Goal: Information Seeking & Learning: Learn about a topic

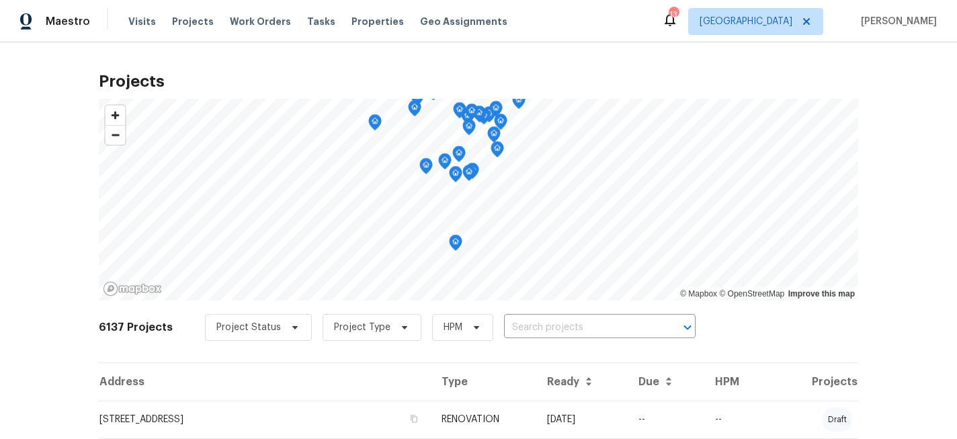
scroll to position [62, 0]
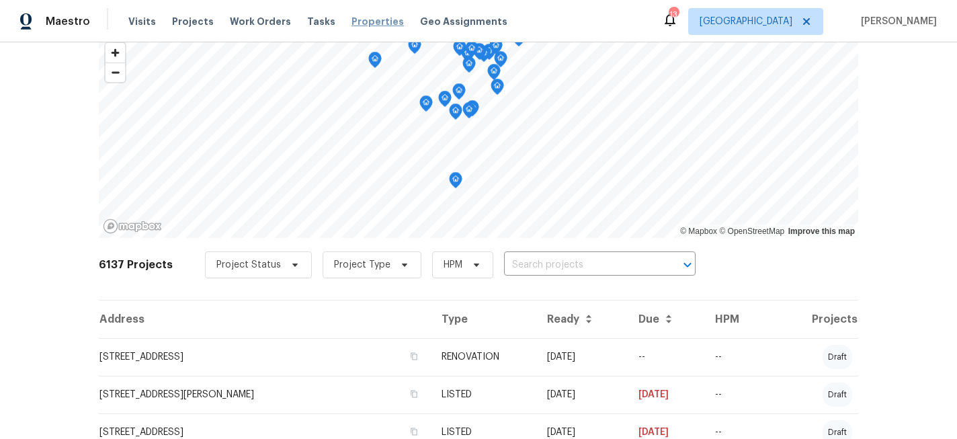
click at [366, 21] on span "Properties" at bounding box center [377, 21] width 52 height 13
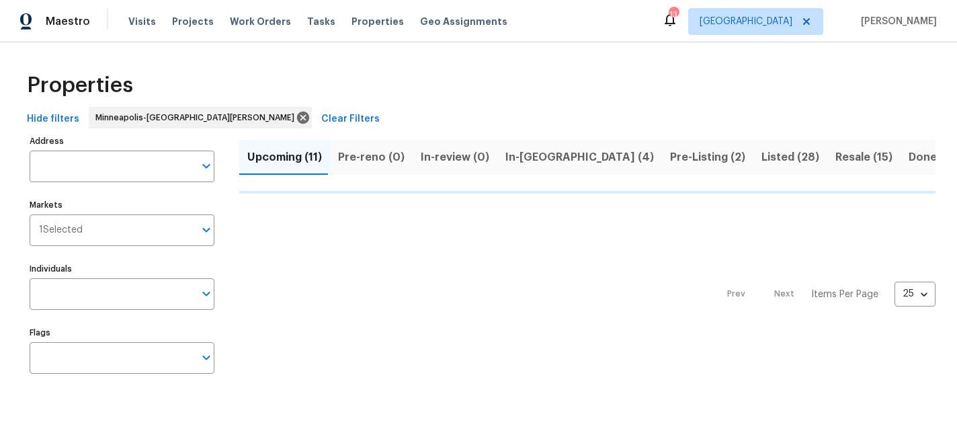
click at [537, 157] on span "In-reno (4)" at bounding box center [579, 157] width 148 height 19
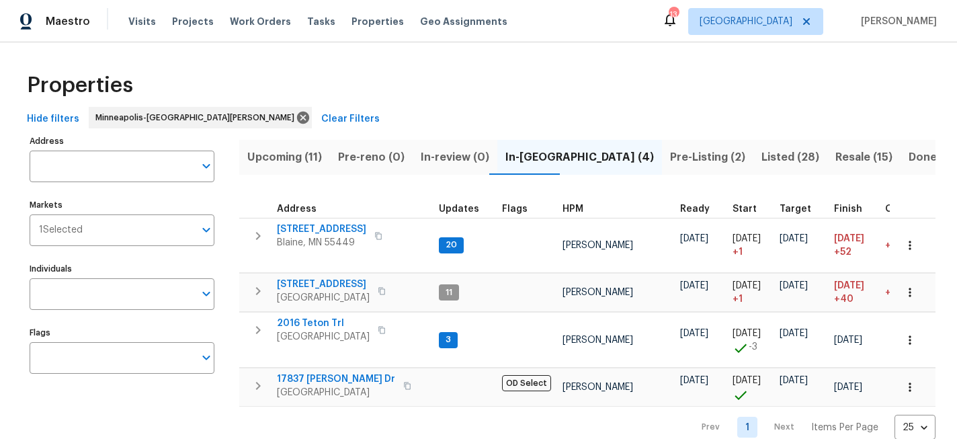
click at [308, 155] on span "Upcoming (11)" at bounding box center [284, 157] width 75 height 19
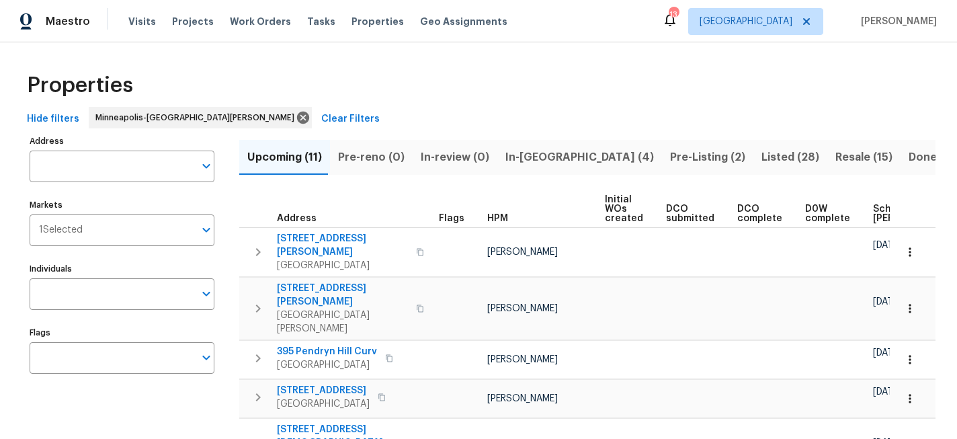
scroll to position [0, 159]
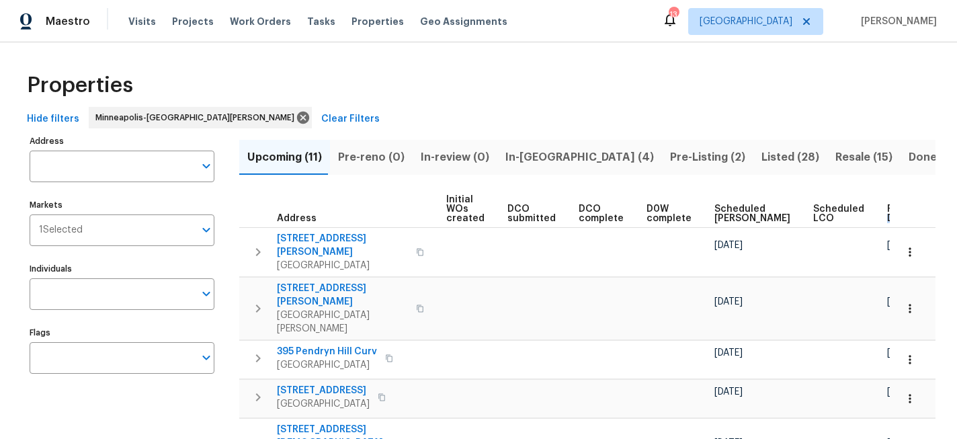
click at [887, 213] on span "Ready Date" at bounding box center [902, 213] width 30 height 19
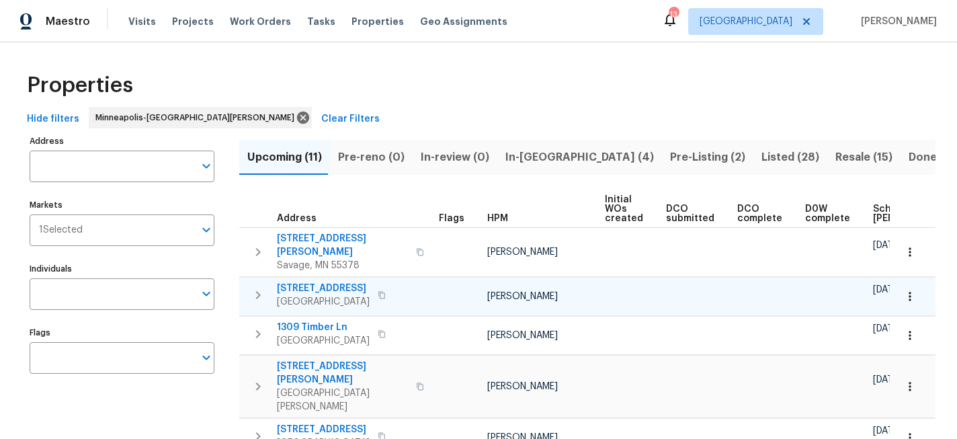
scroll to position [0, 174]
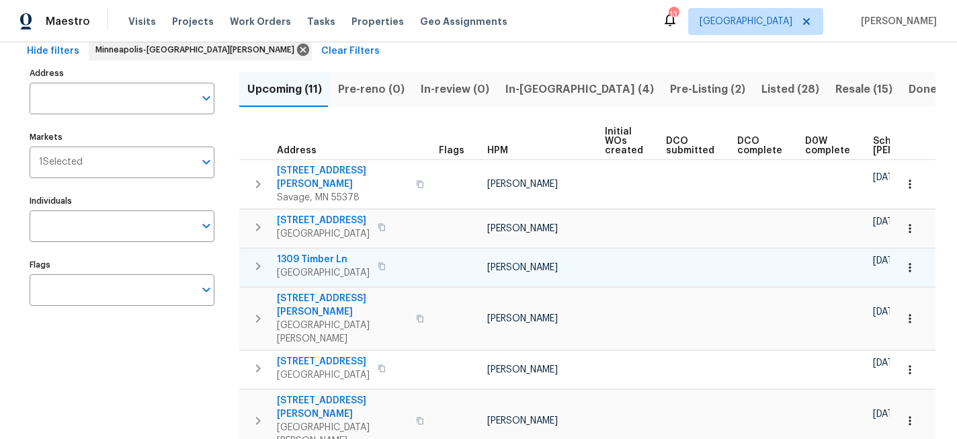
scroll to position [122, 0]
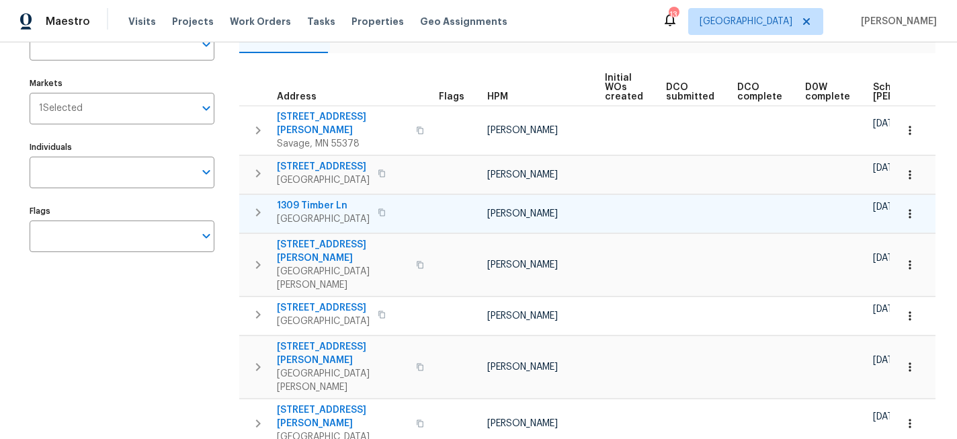
click at [320, 199] on span "1309 Timber Ln" at bounding box center [323, 205] width 93 height 13
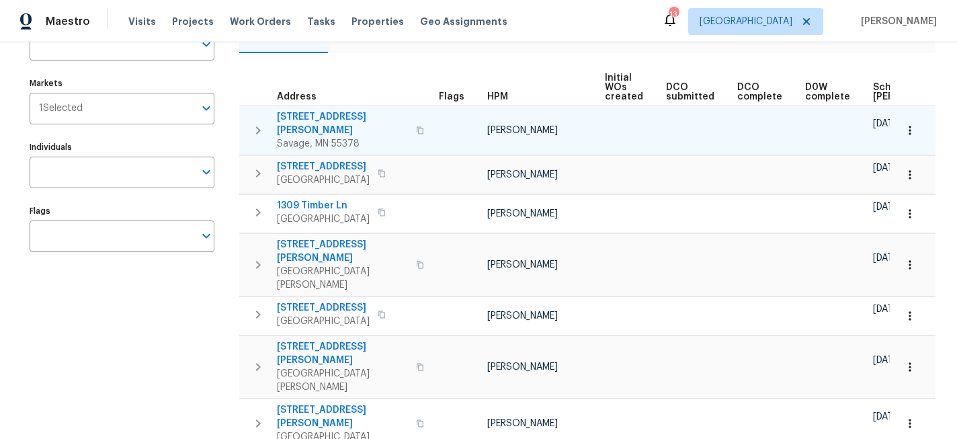
scroll to position [0, 0]
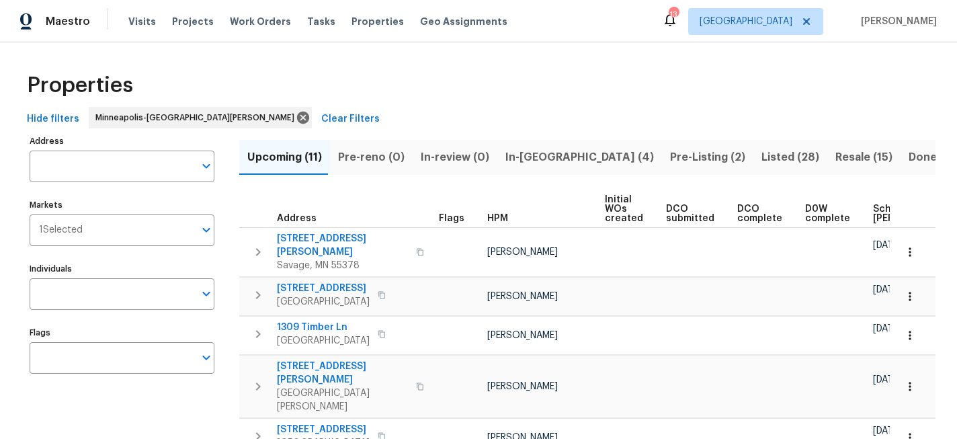
click at [670, 152] on span "Pre-Listing (2)" at bounding box center [707, 157] width 75 height 19
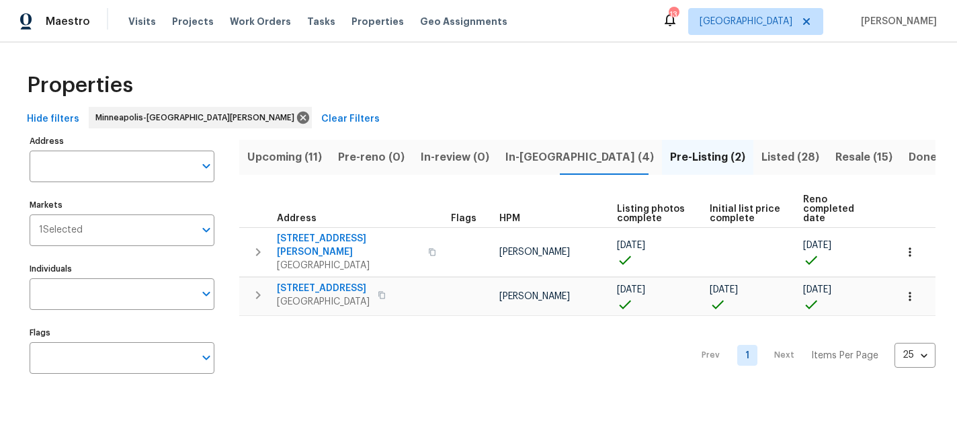
click at [835, 157] on span "Resale (15)" at bounding box center [863, 157] width 57 height 19
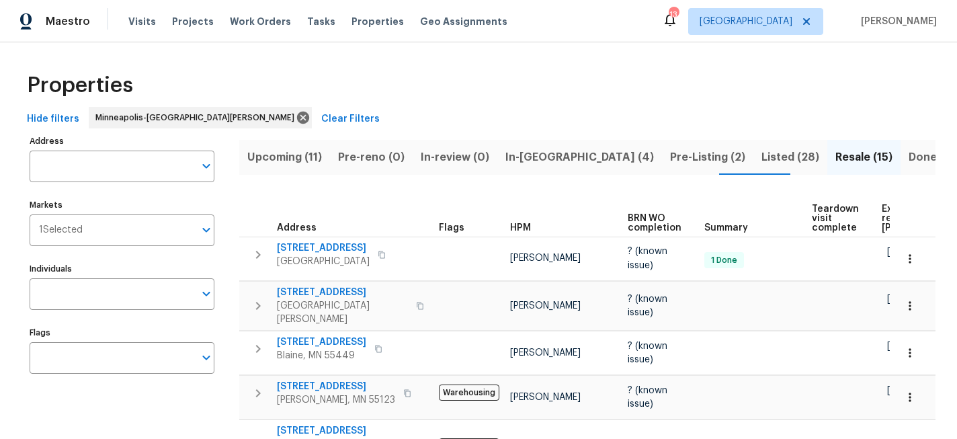
click at [761, 153] on span "Listed (28)" at bounding box center [790, 157] width 58 height 19
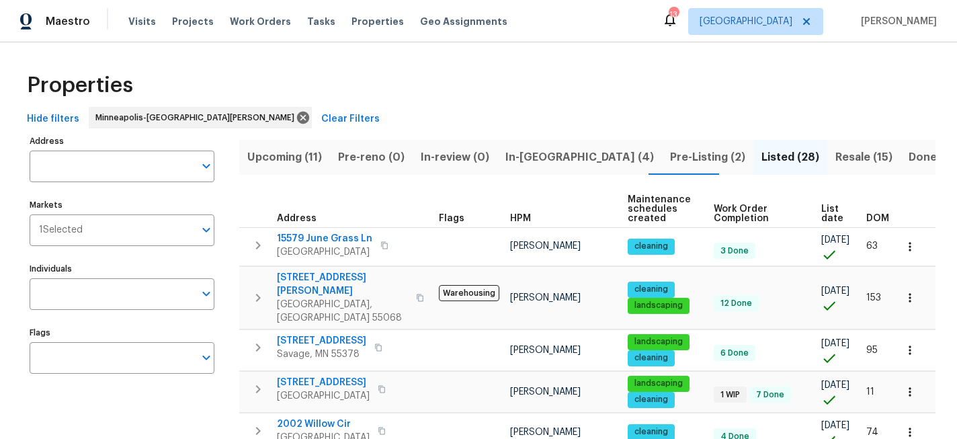
click at [285, 161] on span "Upcoming (11)" at bounding box center [284, 157] width 75 height 19
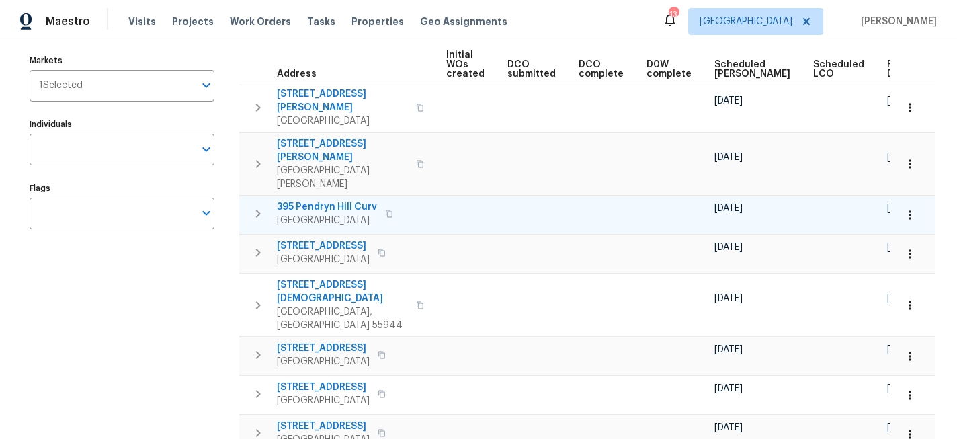
scroll to position [148, 0]
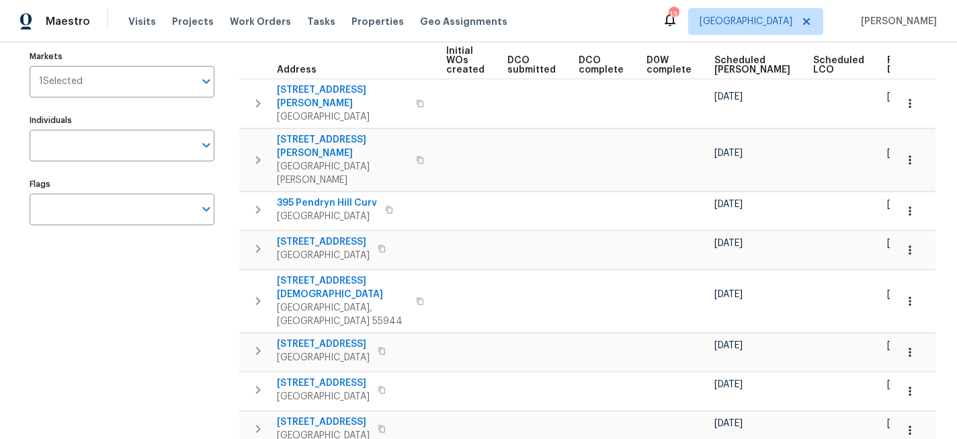
click at [887, 68] on span "Ready Date" at bounding box center [902, 65] width 30 height 19
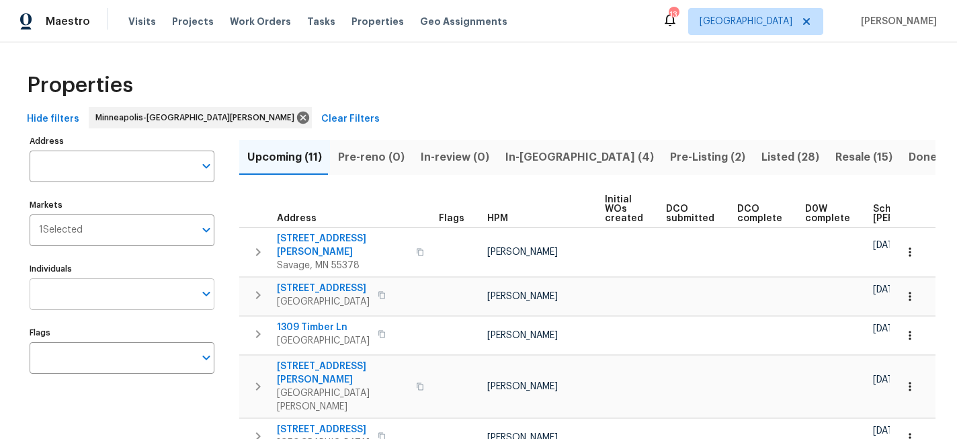
click at [87, 288] on input "Individuals" at bounding box center [112, 294] width 165 height 32
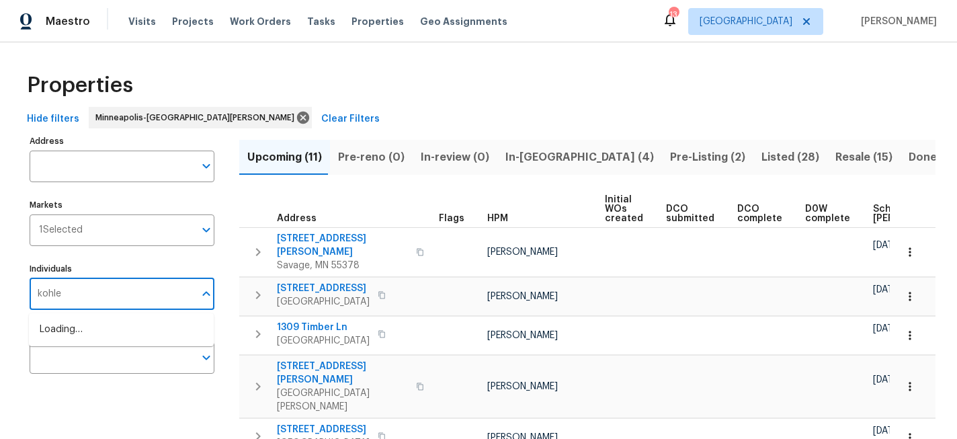
type input "kohler"
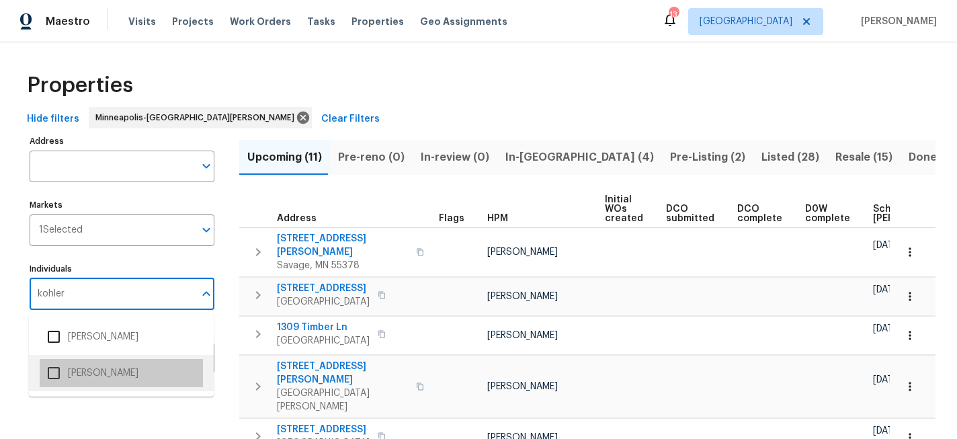
click at [79, 370] on li "[PERSON_NAME]" at bounding box center [121, 373] width 163 height 28
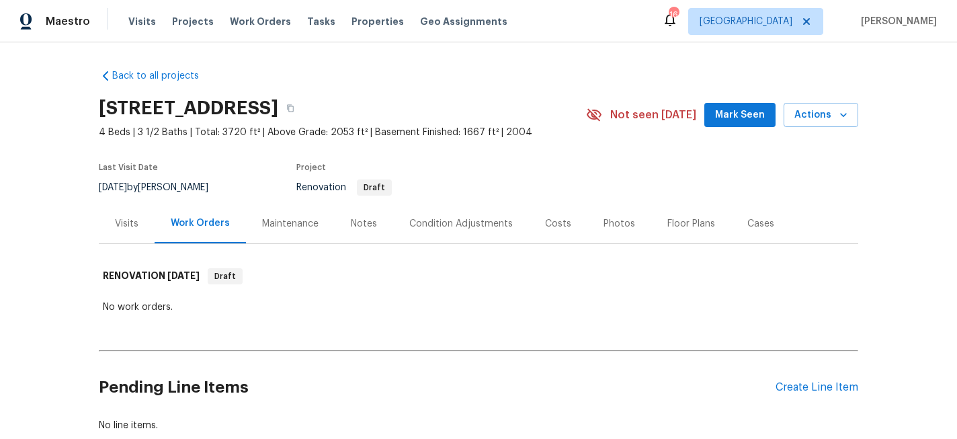
click at [355, 225] on div "Notes" at bounding box center [364, 223] width 26 height 13
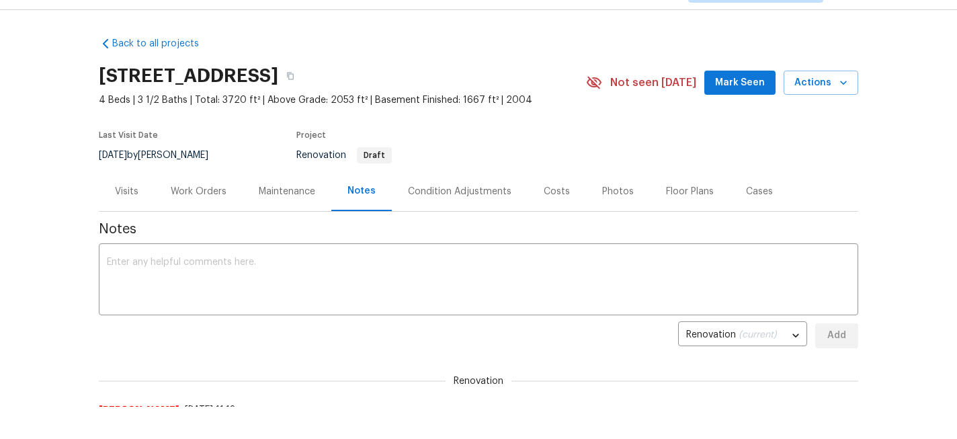
click at [431, 191] on div "Condition Adjustments" at bounding box center [459, 191] width 103 height 13
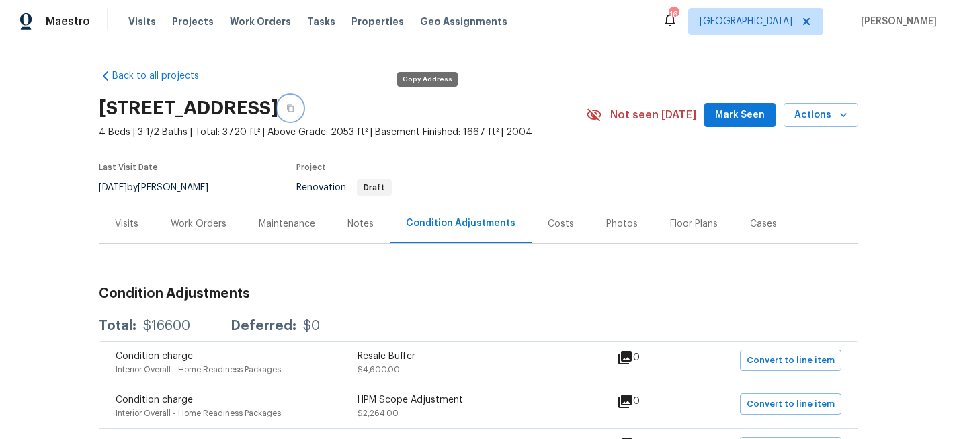
click at [294, 105] on icon "button" at bounding box center [290, 108] width 8 height 8
click at [130, 217] on div "Visits" at bounding box center [127, 223] width 24 height 13
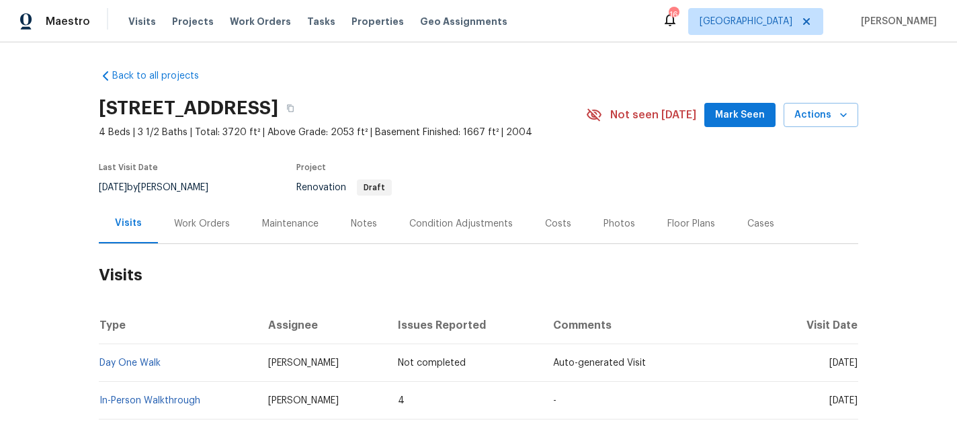
scroll to position [43, 0]
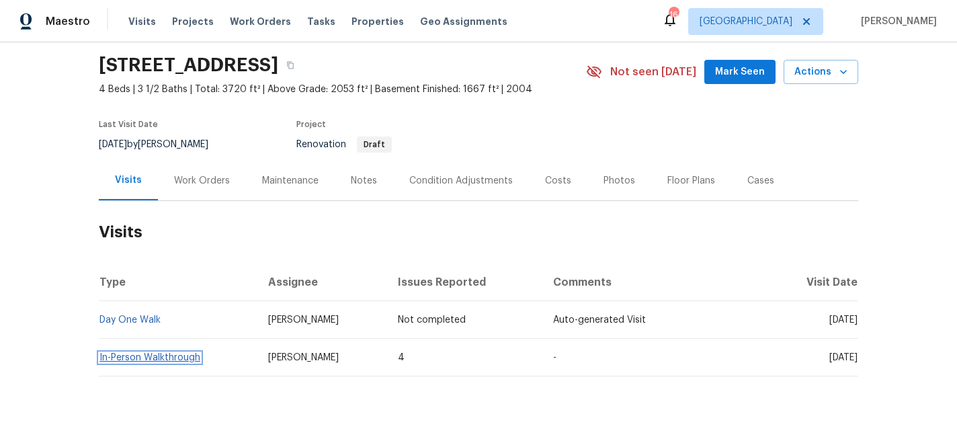
click at [137, 353] on link "In-Person Walkthrough" at bounding box center [149, 357] width 101 height 9
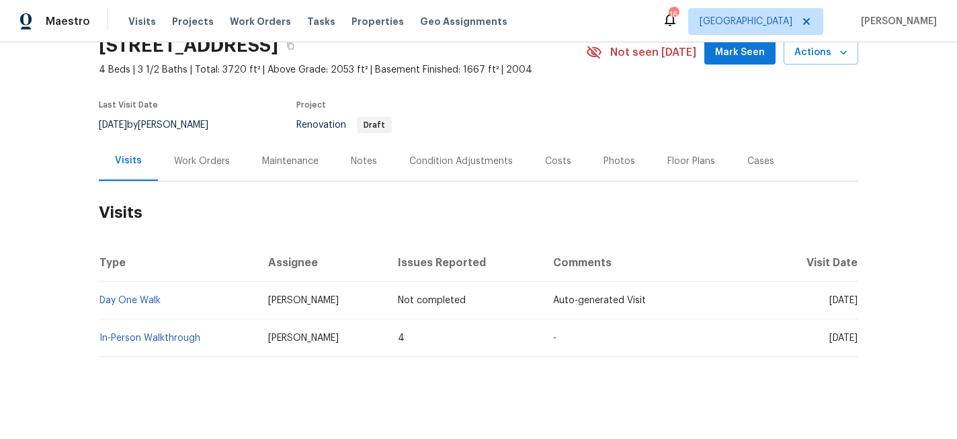
scroll to position [72, 0]
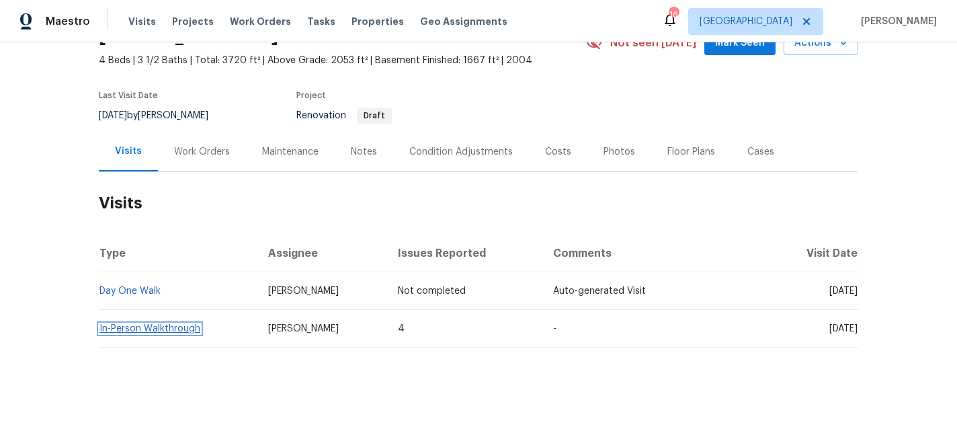
click at [148, 329] on link "In-Person Walkthrough" at bounding box center [149, 328] width 101 height 9
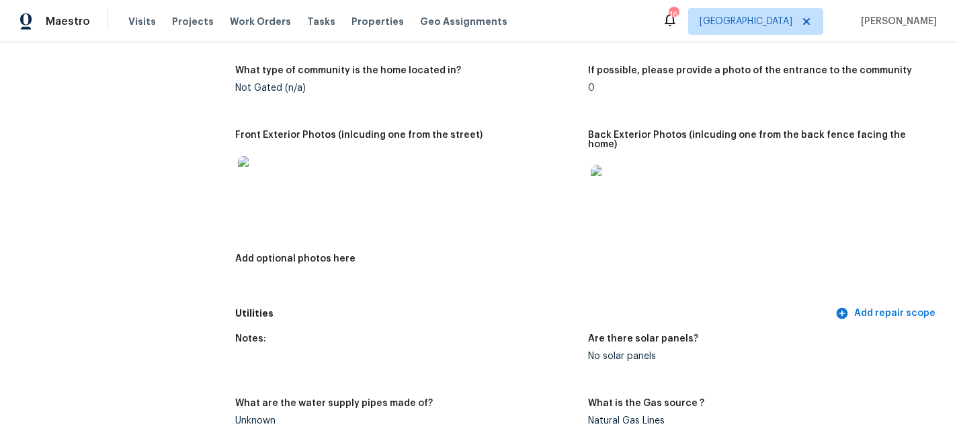
scroll to position [615, 0]
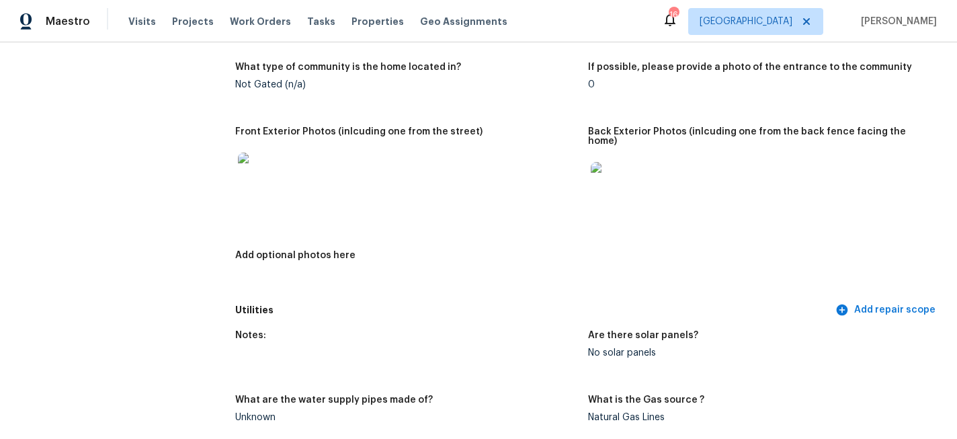
click at [251, 170] on img at bounding box center [259, 174] width 43 height 43
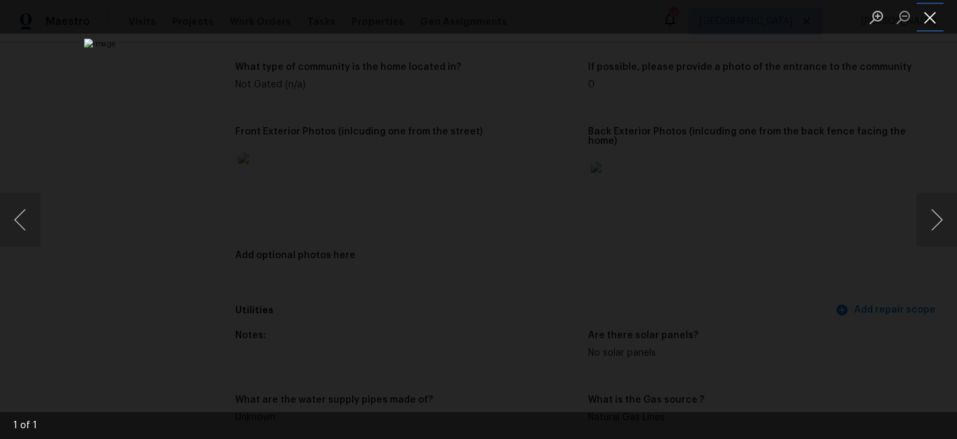
click at [929, 15] on button "Close lightbox" at bounding box center [929, 17] width 27 height 24
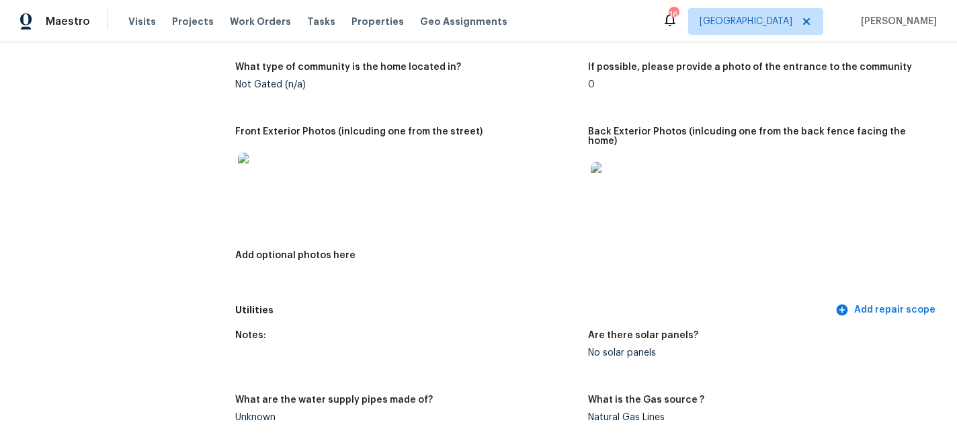
click at [613, 162] on img at bounding box center [612, 183] width 43 height 43
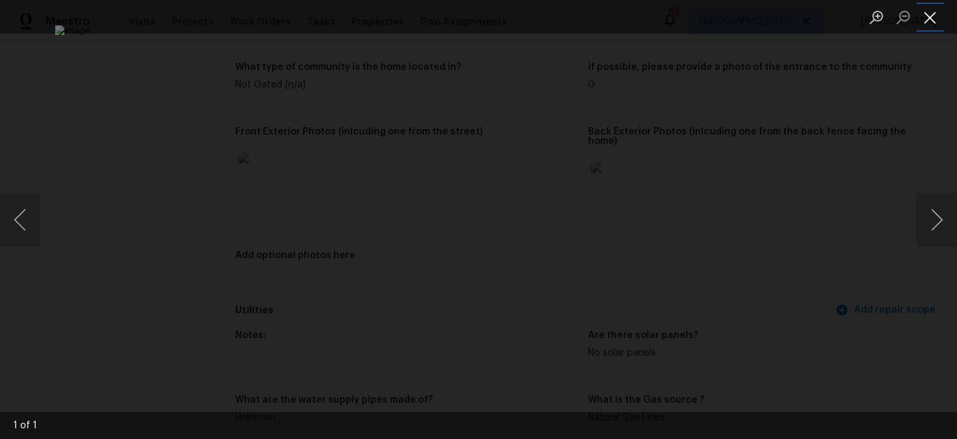
click at [930, 16] on button "Close lightbox" at bounding box center [929, 17] width 27 height 24
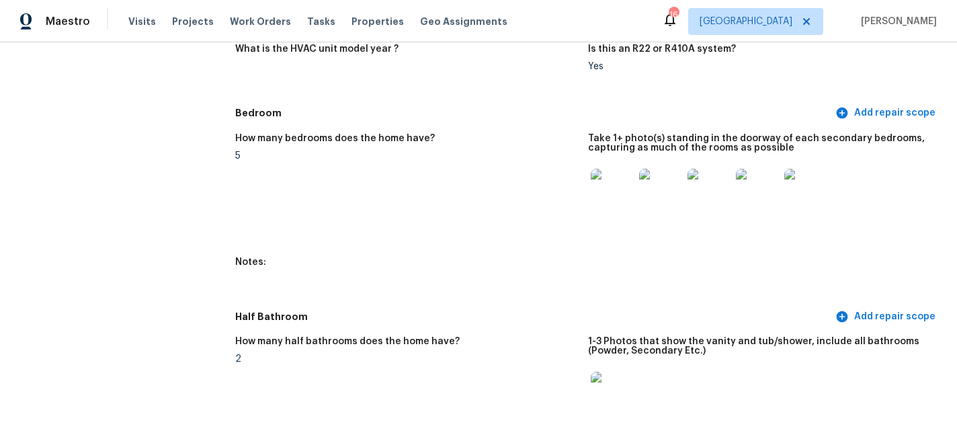
scroll to position [1394, 0]
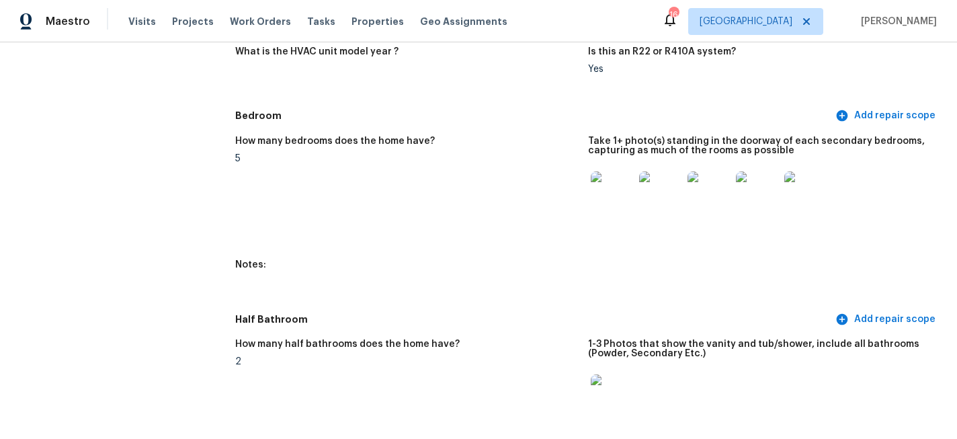
click at [605, 171] on img at bounding box center [612, 192] width 43 height 43
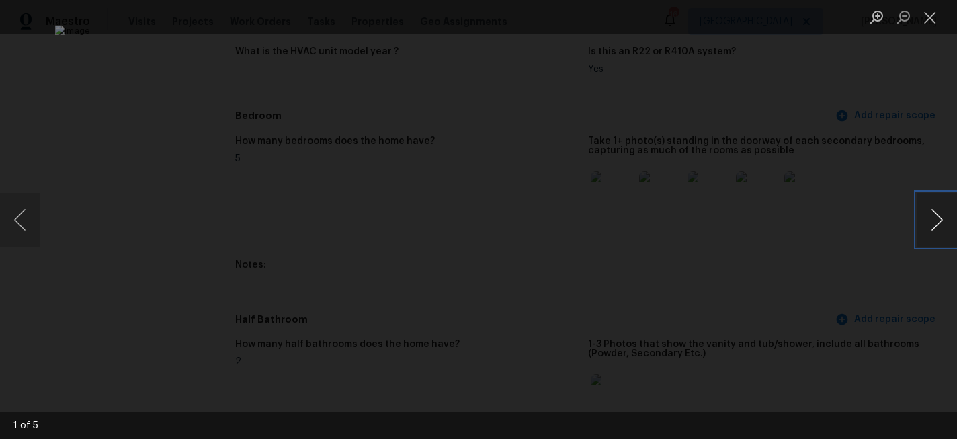
click at [934, 222] on button "Next image" at bounding box center [936, 220] width 40 height 54
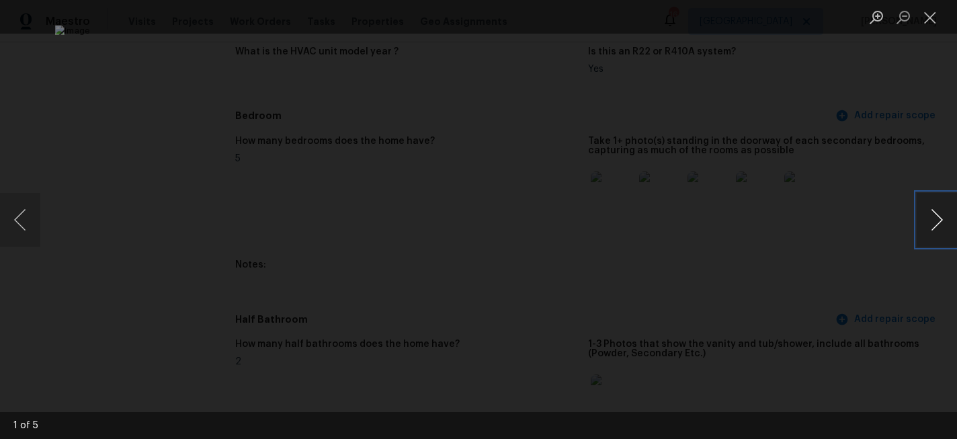
click at [934, 222] on button "Next image" at bounding box center [936, 220] width 40 height 54
click at [932, 20] on button "Close lightbox" at bounding box center [929, 17] width 27 height 24
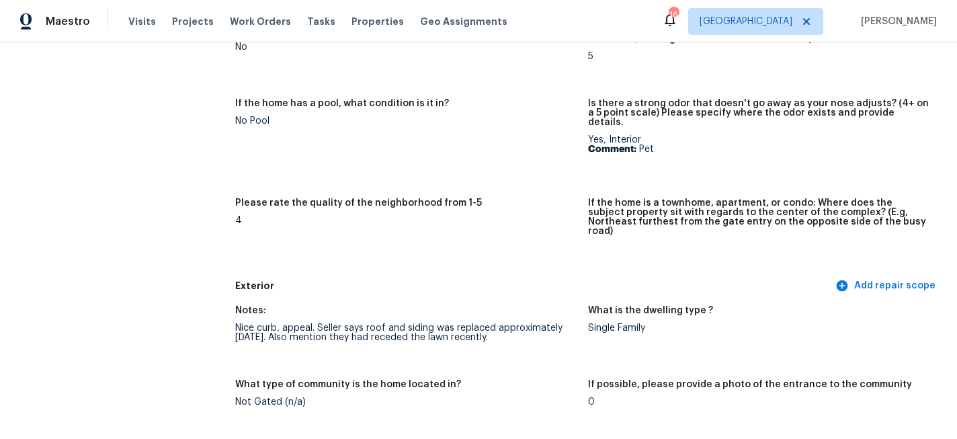
scroll to position [0, 0]
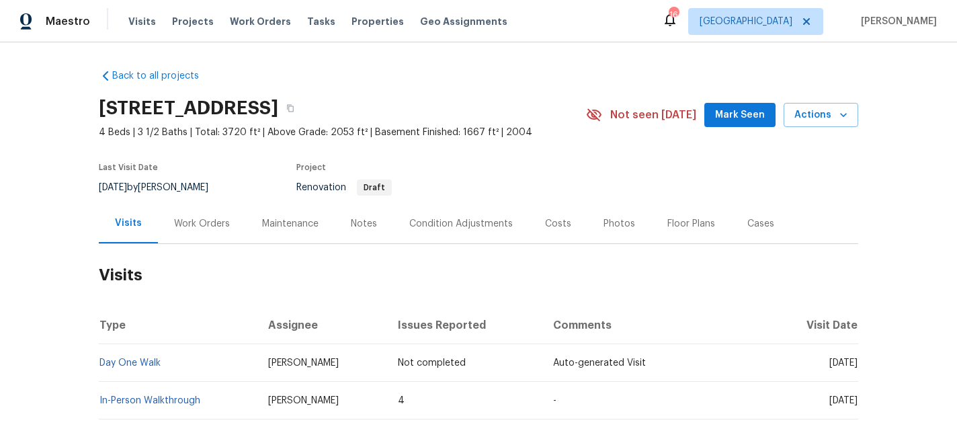
click at [354, 222] on div "Notes" at bounding box center [364, 223] width 26 height 13
